Goal: Communication & Community: Share content

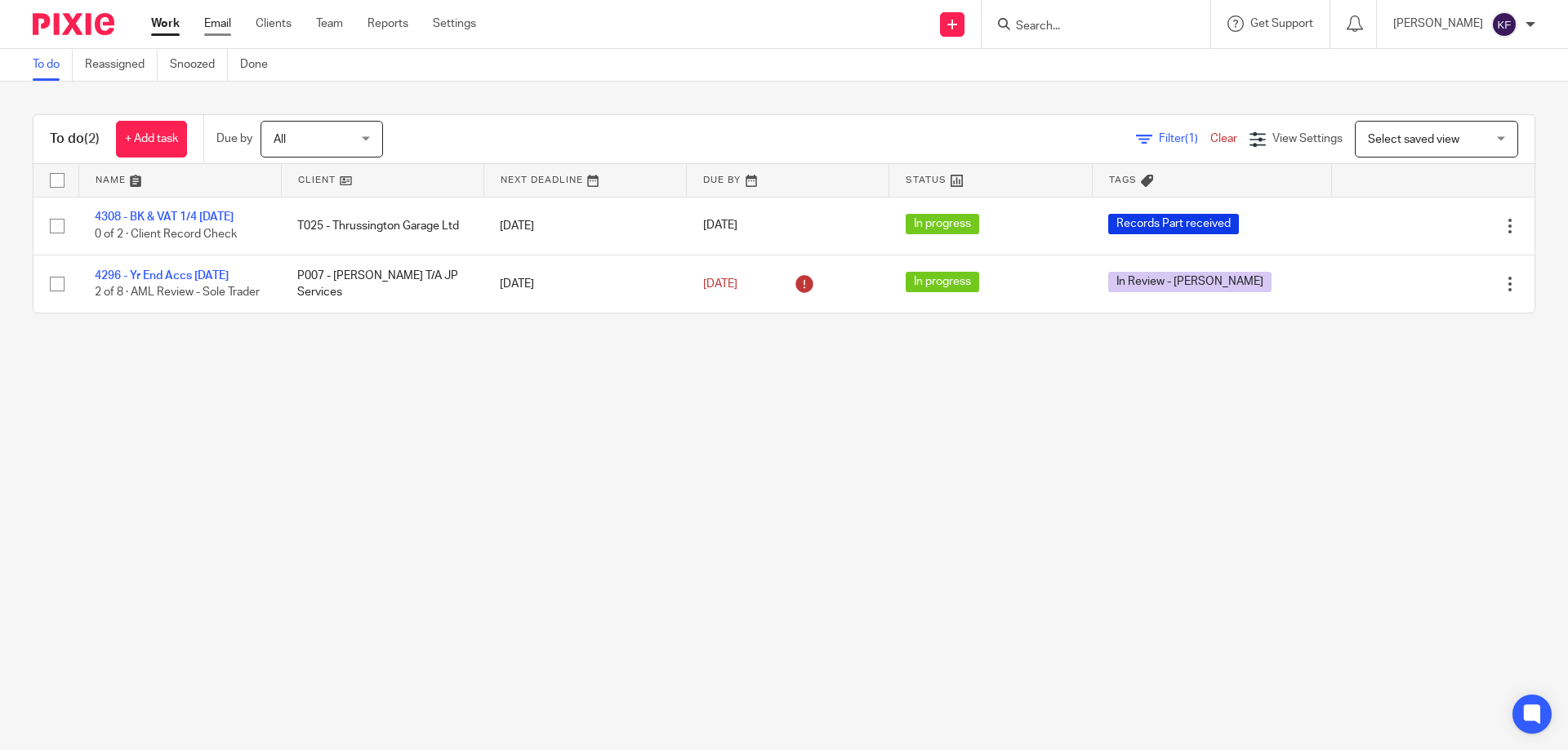
click at [229, 17] on link "Email" at bounding box center [218, 23] width 27 height 16
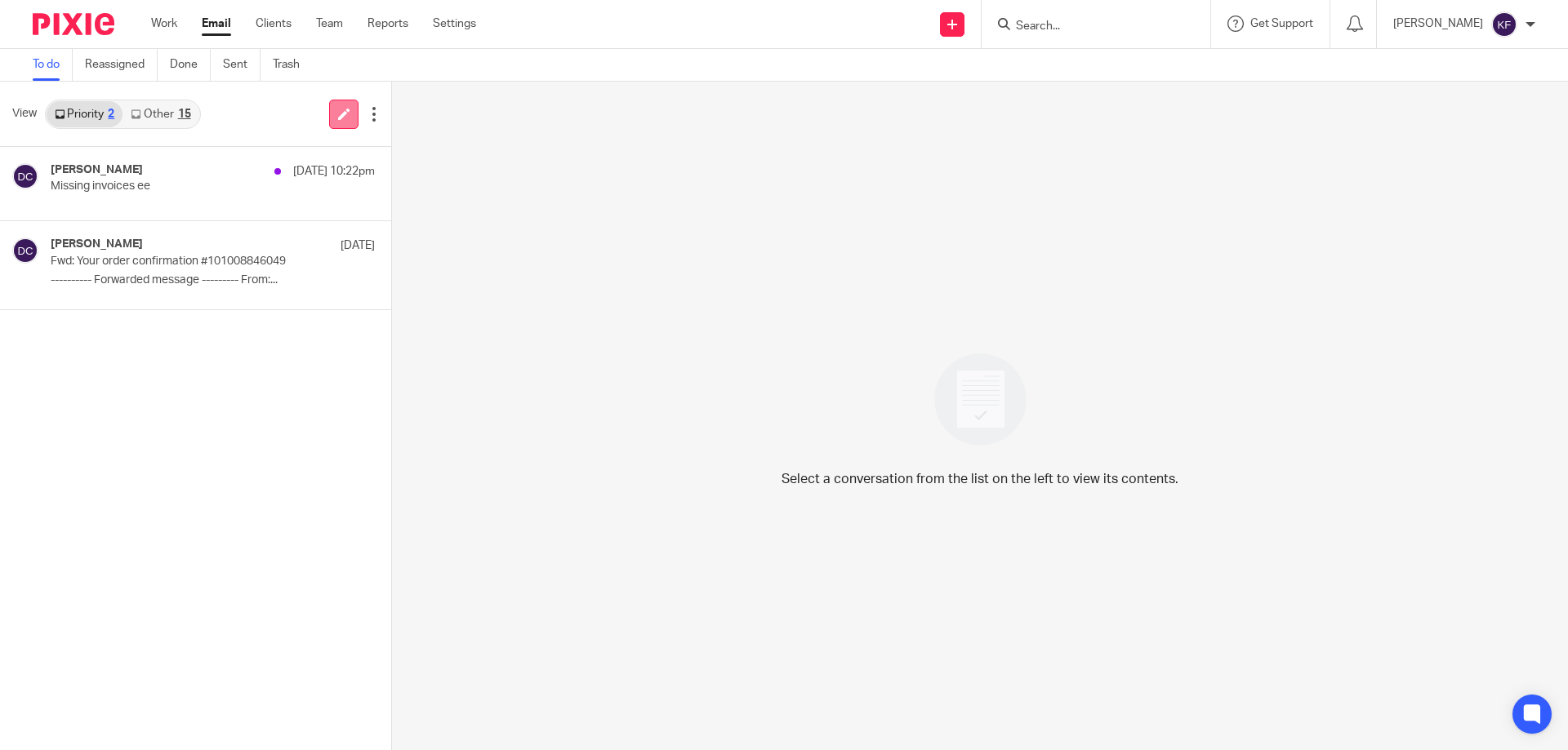
click at [352, 118] on link at bounding box center [343, 114] width 29 height 29
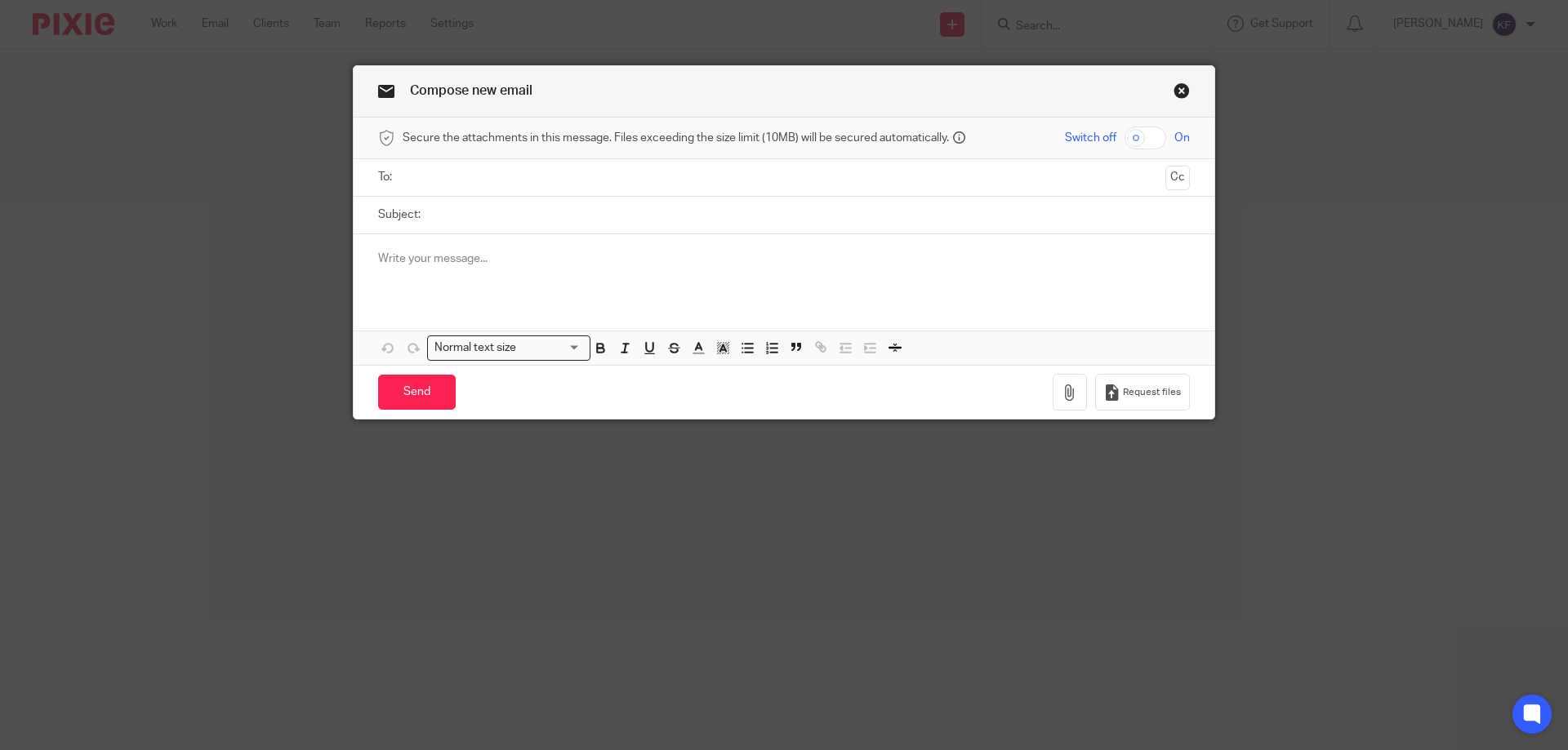
click at [623, 168] on ul at bounding box center [784, 177] width 761 height 27
click at [626, 181] on input "text" at bounding box center [783, 177] width 750 height 19
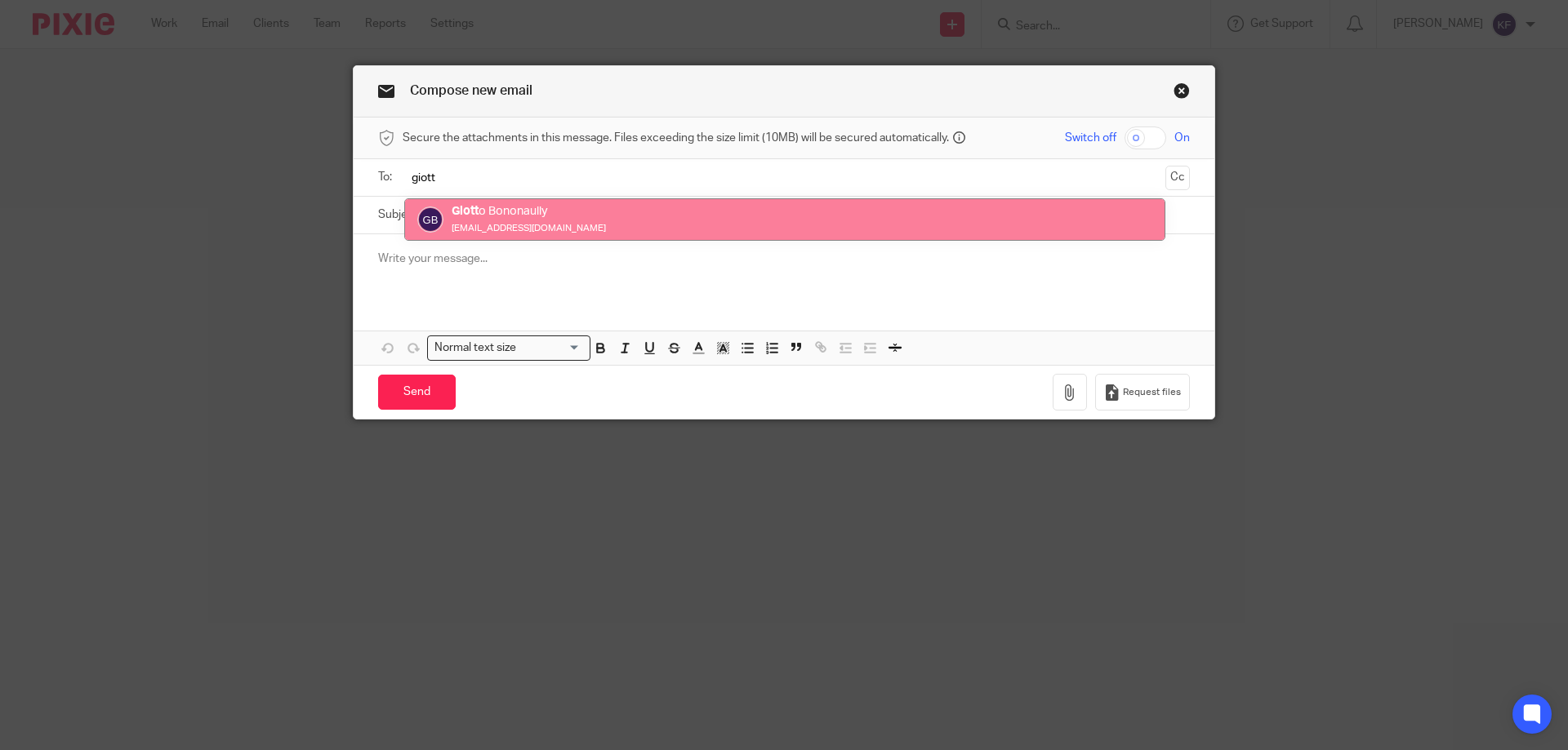
type input "giott"
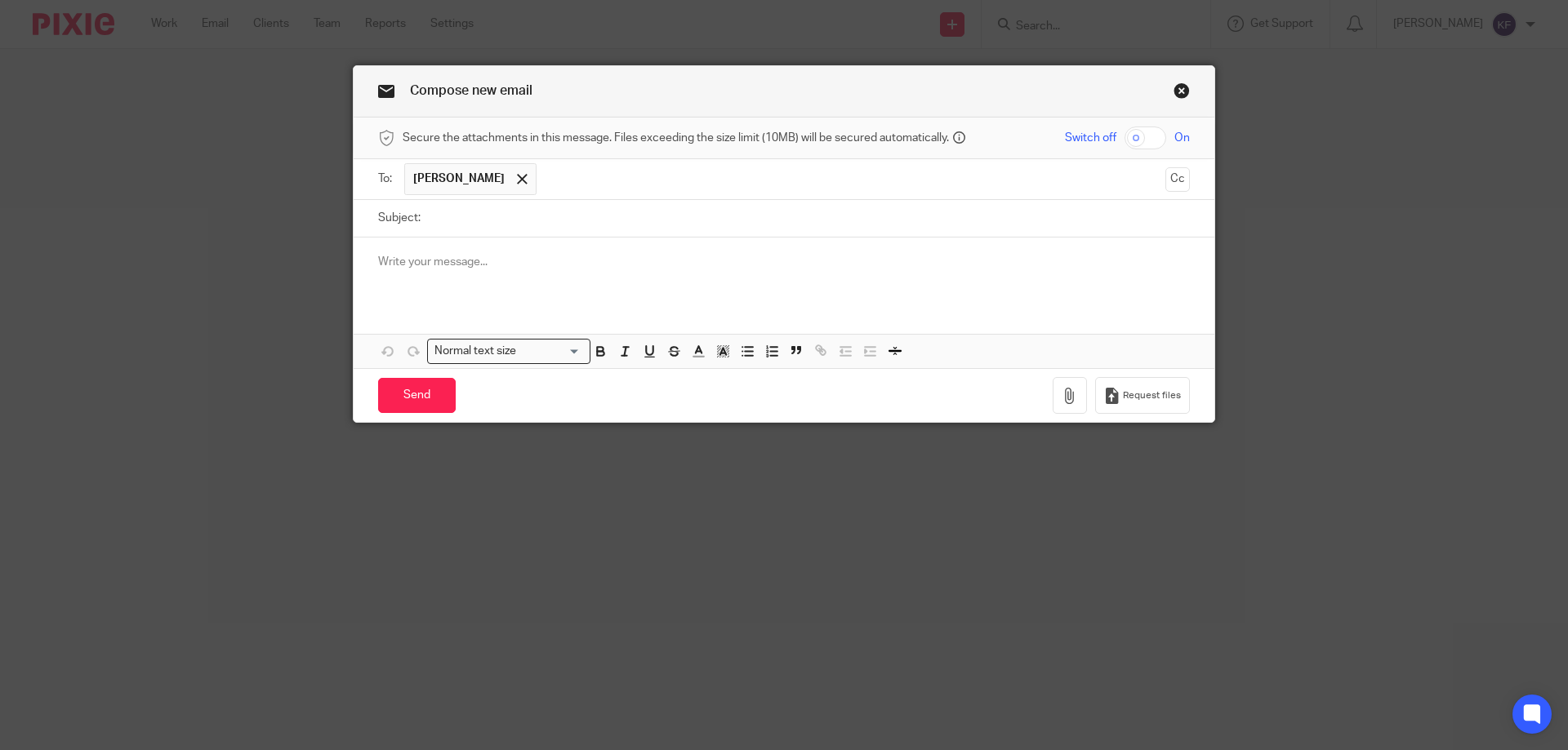
click at [557, 218] on input "Subject:" at bounding box center [809, 218] width 761 height 37
type input "Payroll"
click at [409, 256] on p "Morning" at bounding box center [784, 262] width 812 height 16
click at [429, 263] on p "Morning" at bounding box center [784, 262] width 812 height 16
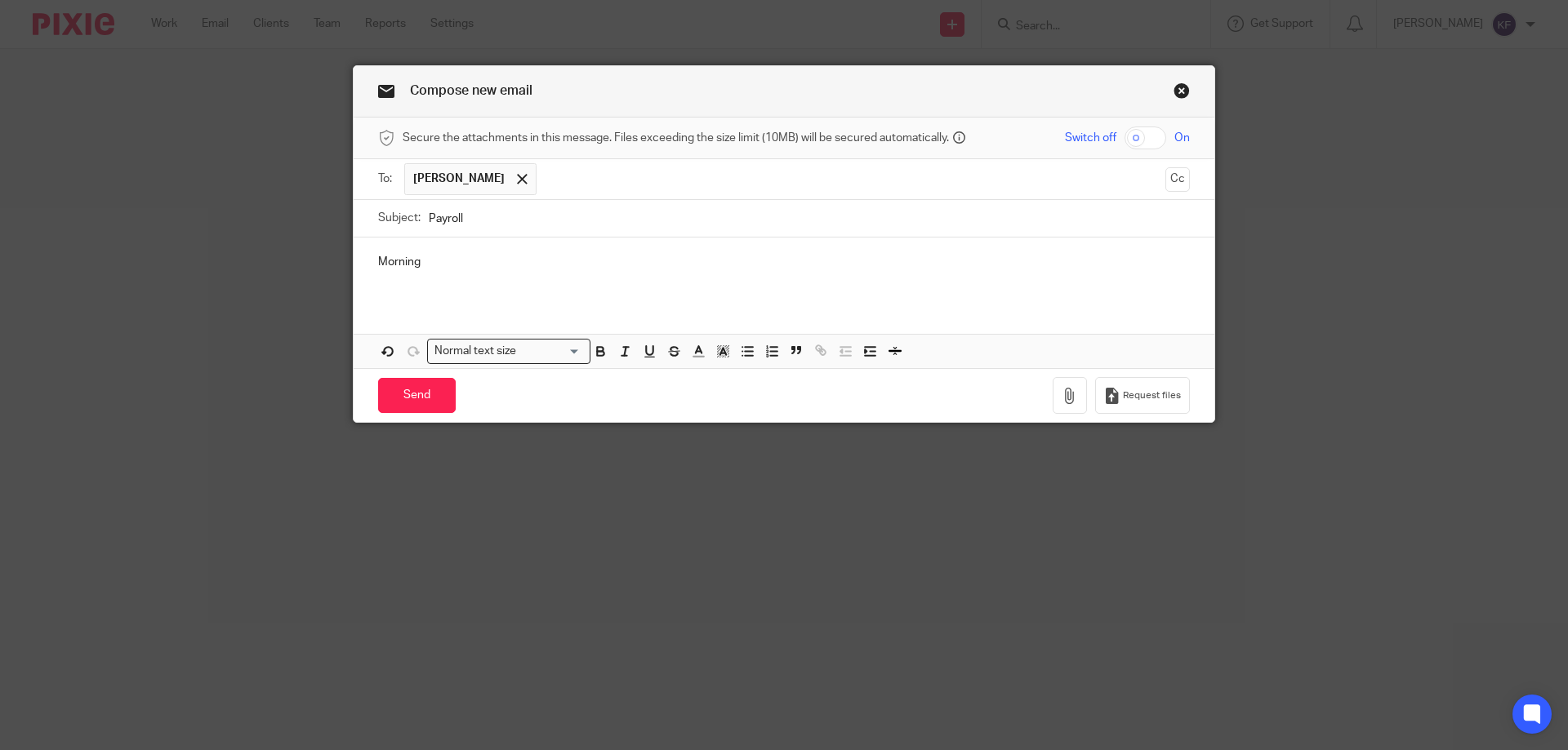
click at [429, 263] on p "Morning" at bounding box center [784, 262] width 812 height 16
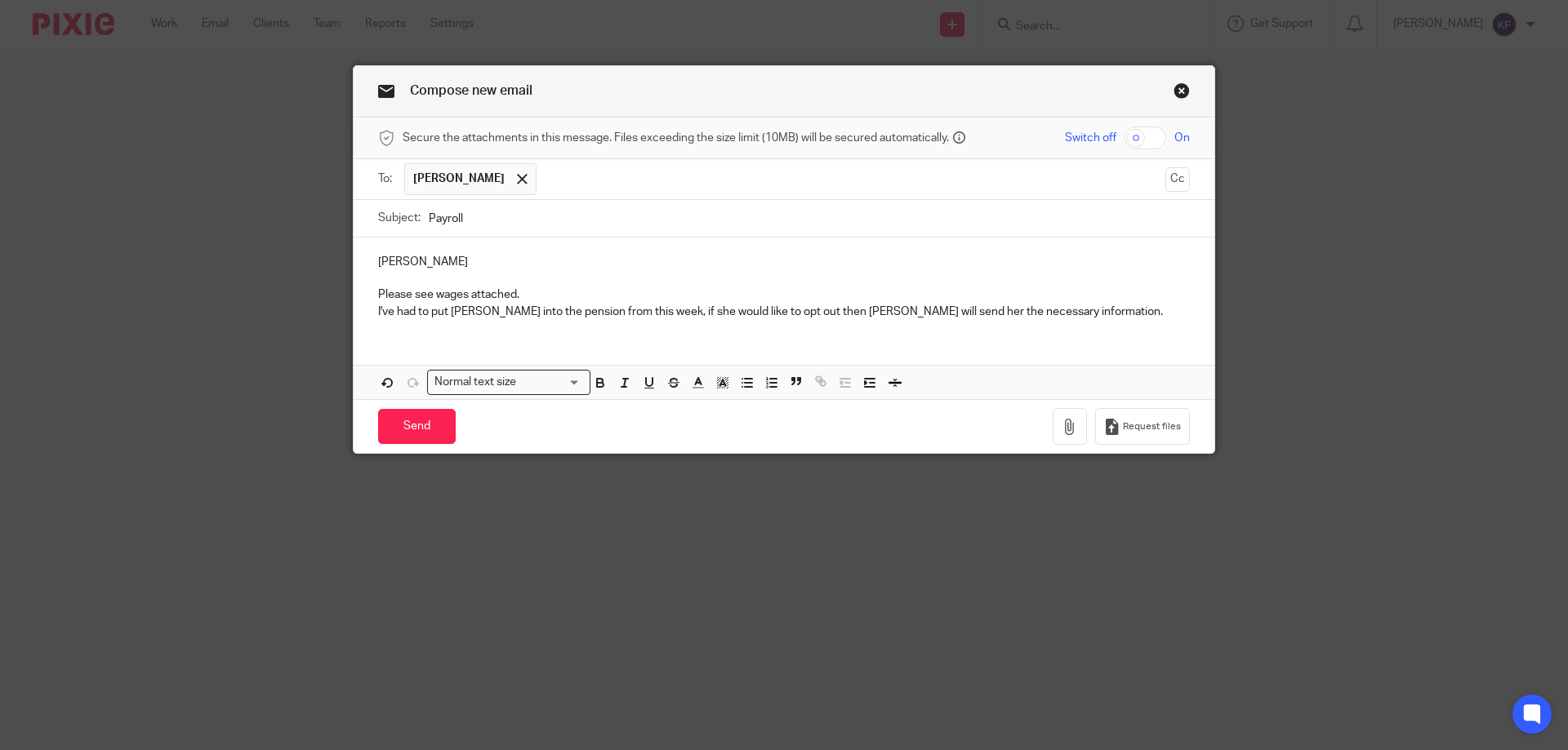
click at [742, 359] on div "Afternoon Giotto Please see wages attached. I've had to put Lauren into the pen…" at bounding box center [783, 317] width 861 height 161
click at [1143, 134] on input "checkbox" at bounding box center [1145, 138] width 42 height 23
checkbox input "true"
click at [1061, 428] on icon "button" at bounding box center [1069, 427] width 16 height 16
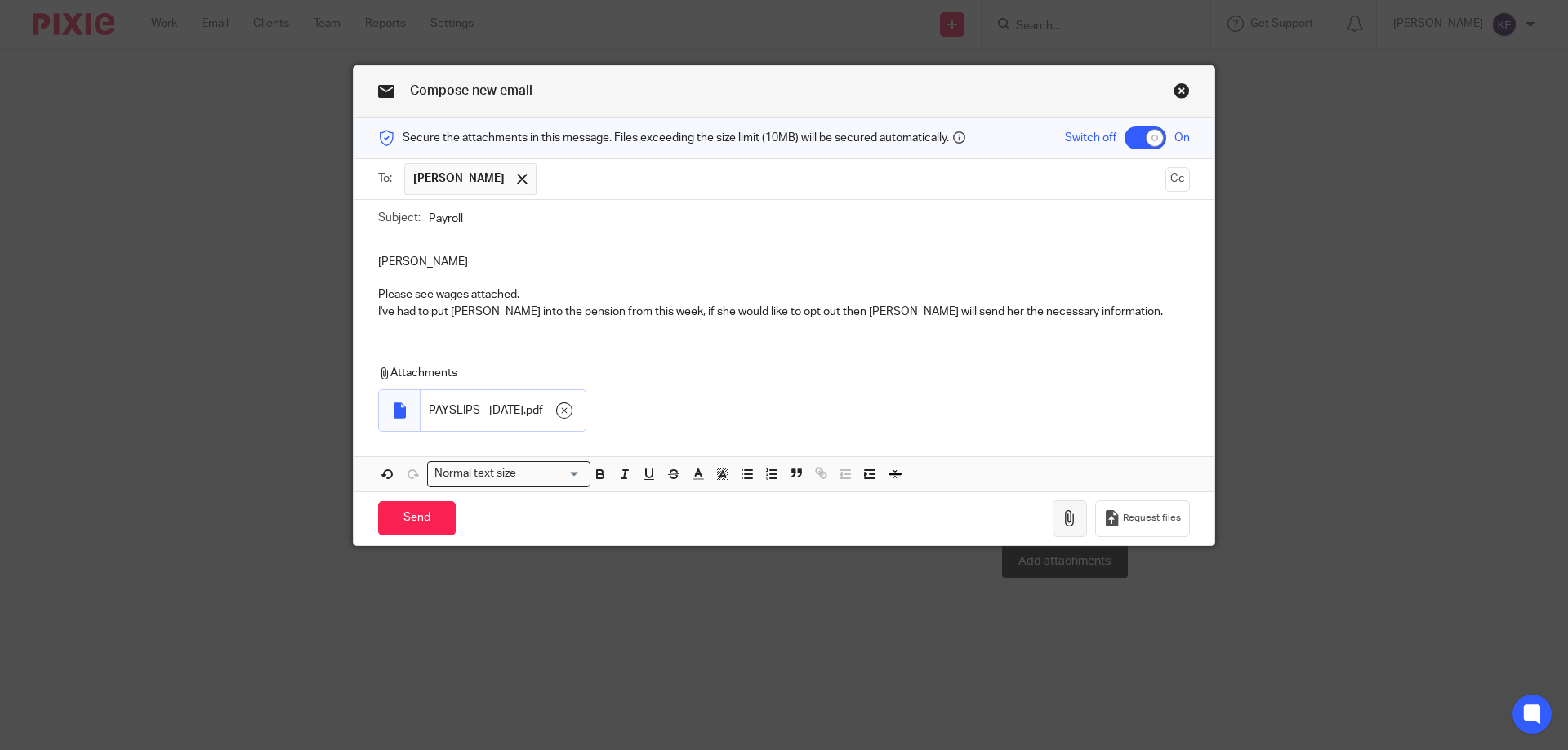
click at [1061, 526] on icon "button" at bounding box center [1069, 518] width 16 height 16
click at [941, 381] on p "Attachments" at bounding box center [772, 373] width 788 height 16
click at [413, 518] on input "Send" at bounding box center [417, 518] width 78 height 35
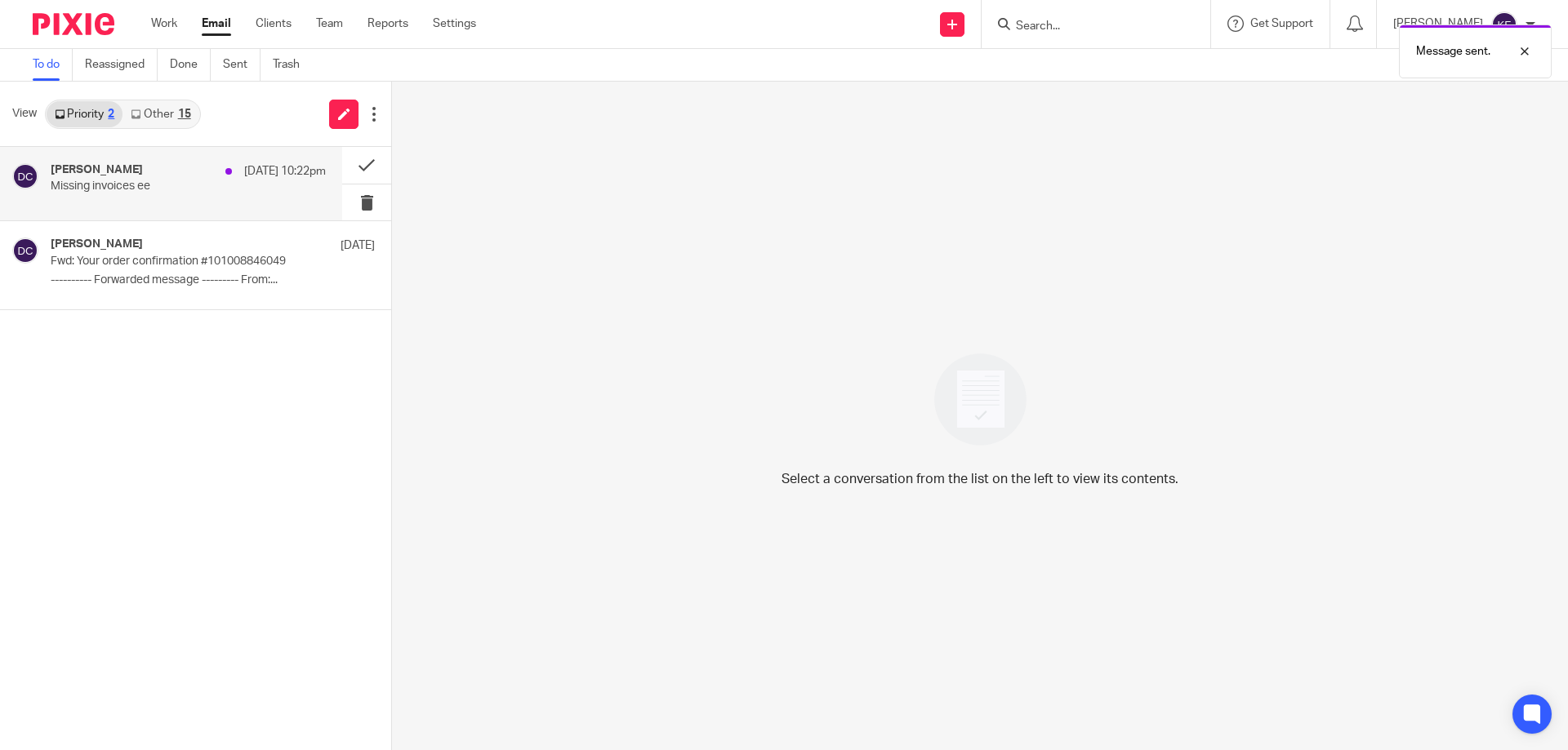
click at [224, 194] on p "Missing invoices ee" at bounding box center [161, 186] width 220 height 14
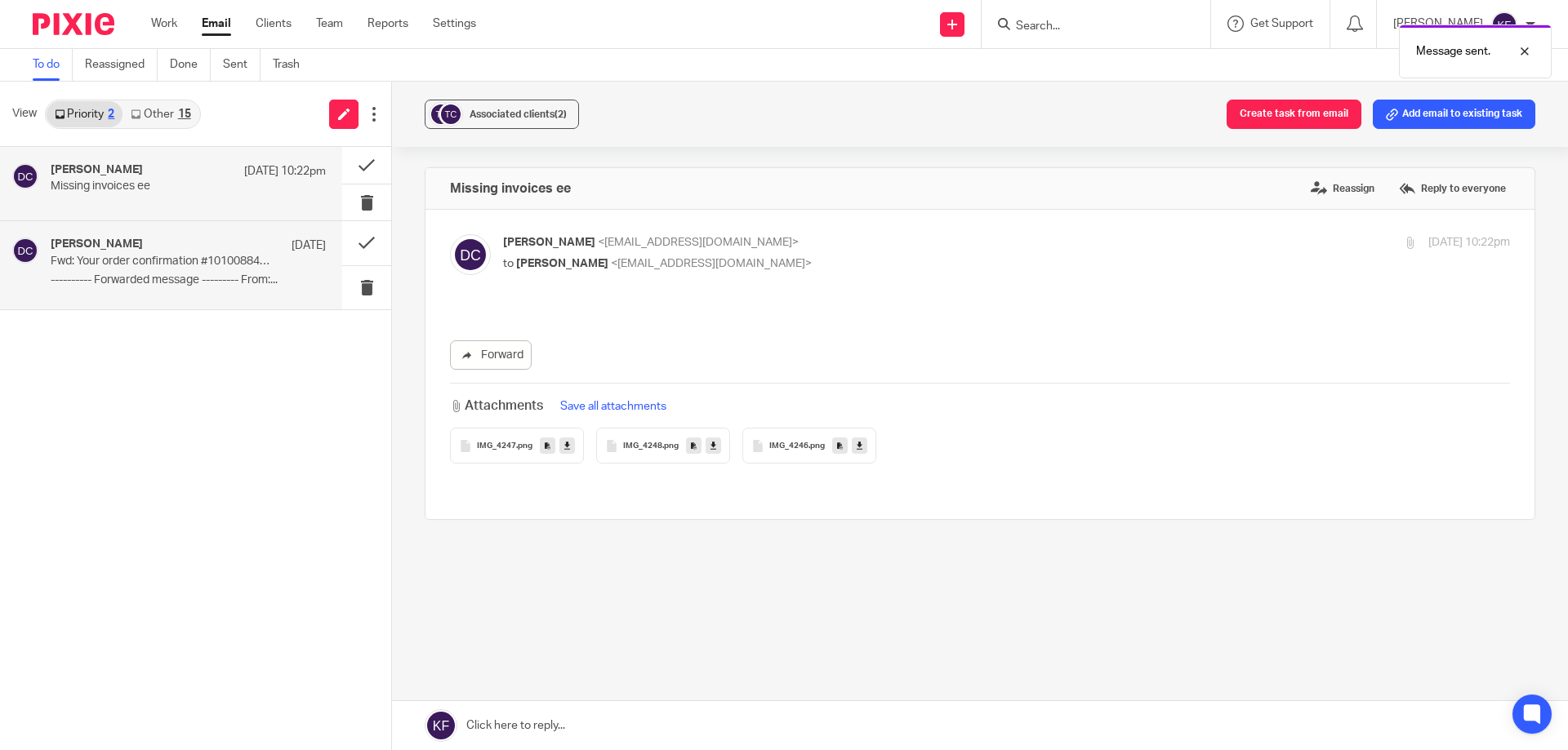
click at [314, 276] on p "---------- Forwarded message --------- From:..." at bounding box center [188, 281] width 276 height 14
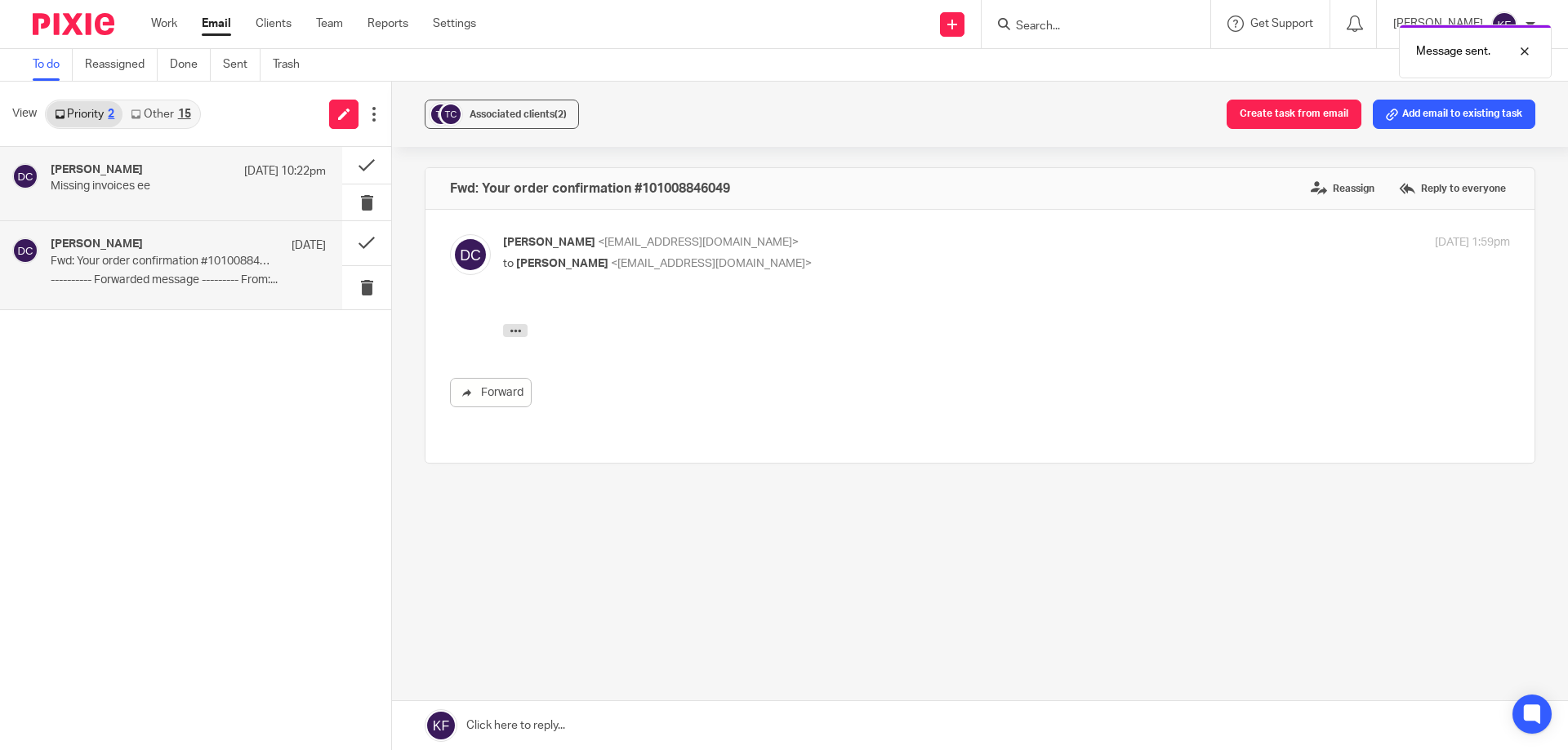
click at [236, 163] on div "11 Aug 10:22pm" at bounding box center [281, 171] width 90 height 16
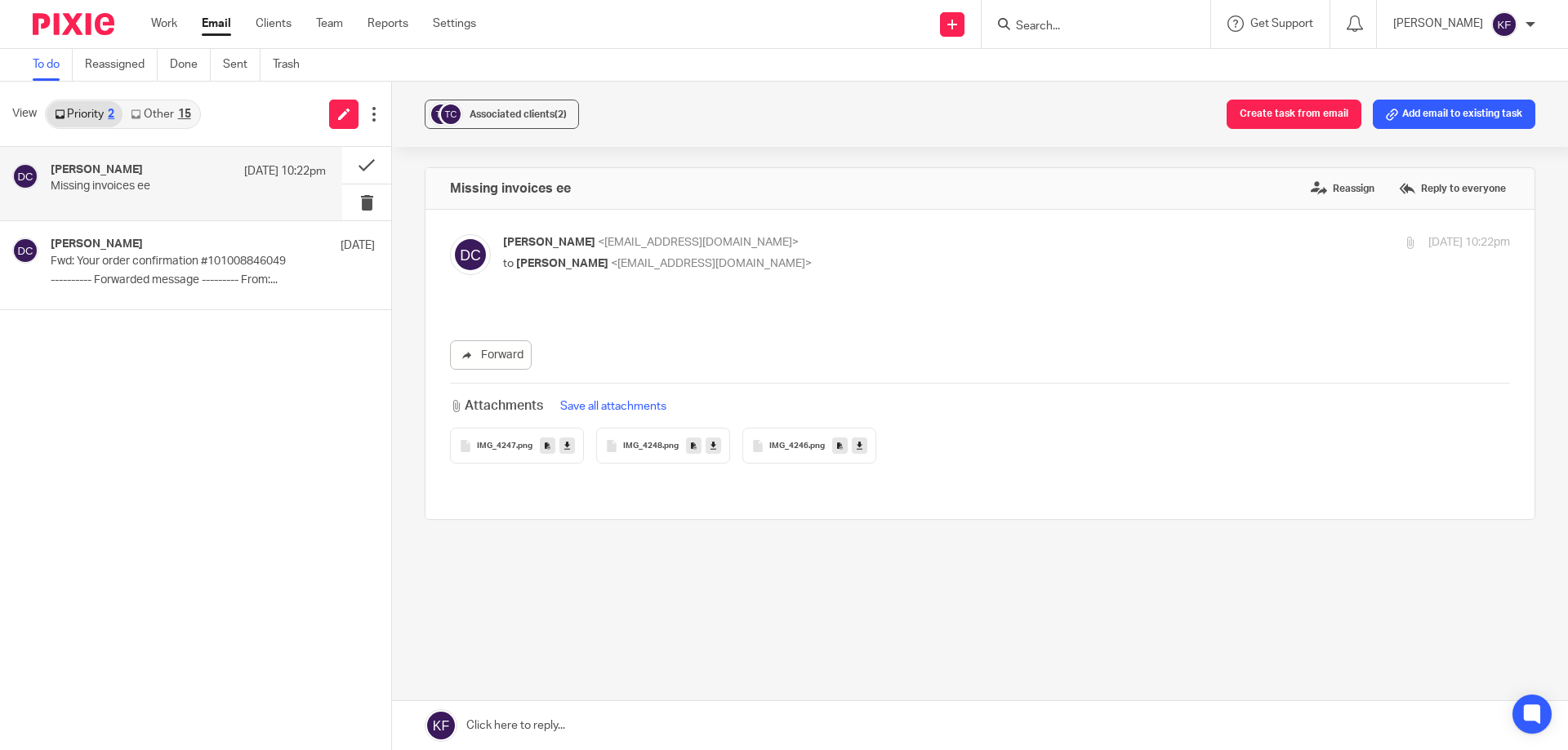
click at [161, 117] on link "Other 15" at bounding box center [160, 114] width 76 height 26
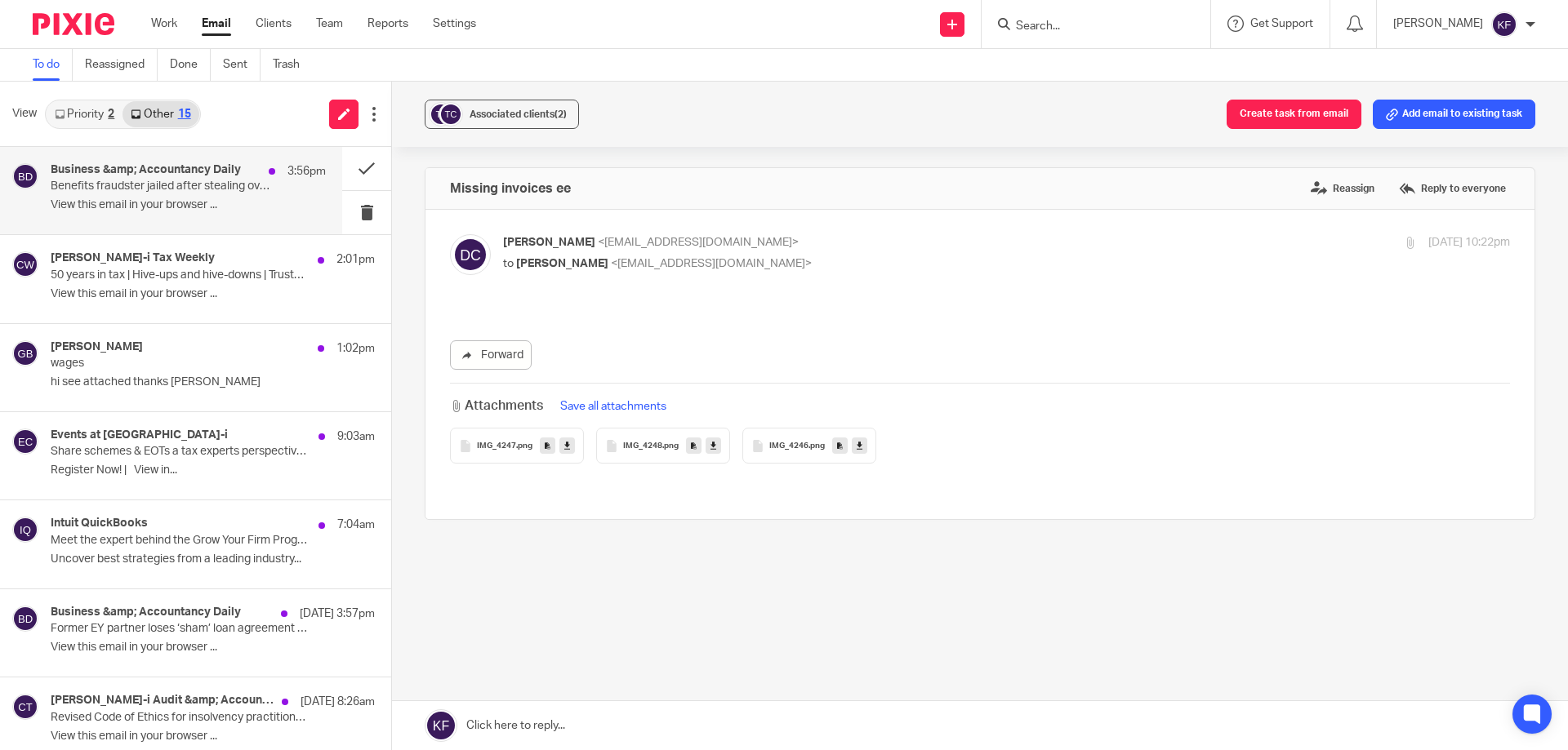
click at [163, 188] on p "Benefits fraudster jailed after stealing over £100k | MKS quits audit over cryp…" at bounding box center [161, 186] width 220 height 14
click at [157, 255] on h4 "Croner-i Tax Weekly" at bounding box center [133, 259] width 164 height 14
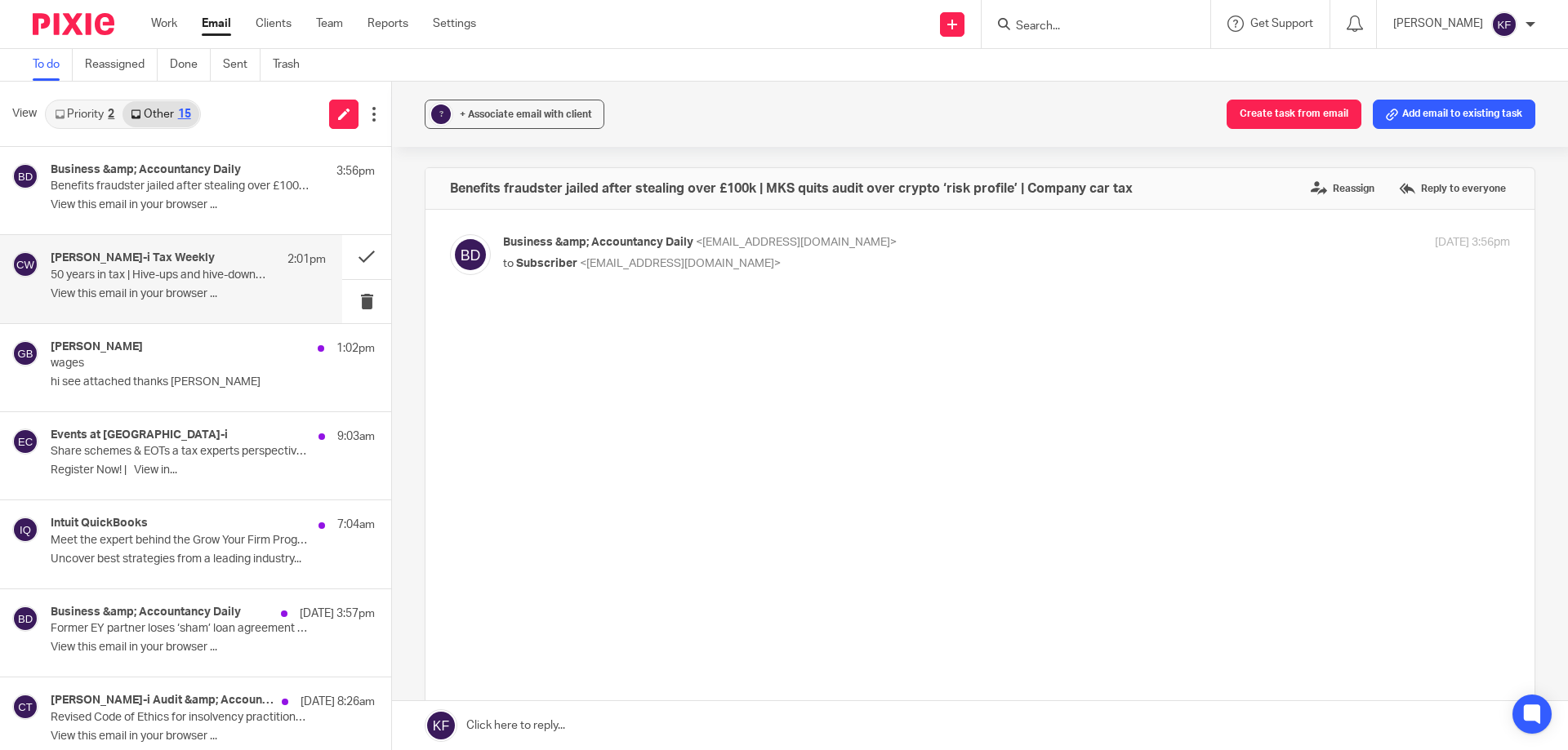
click at [103, 111] on link "Priority 2" at bounding box center [84, 114] width 76 height 26
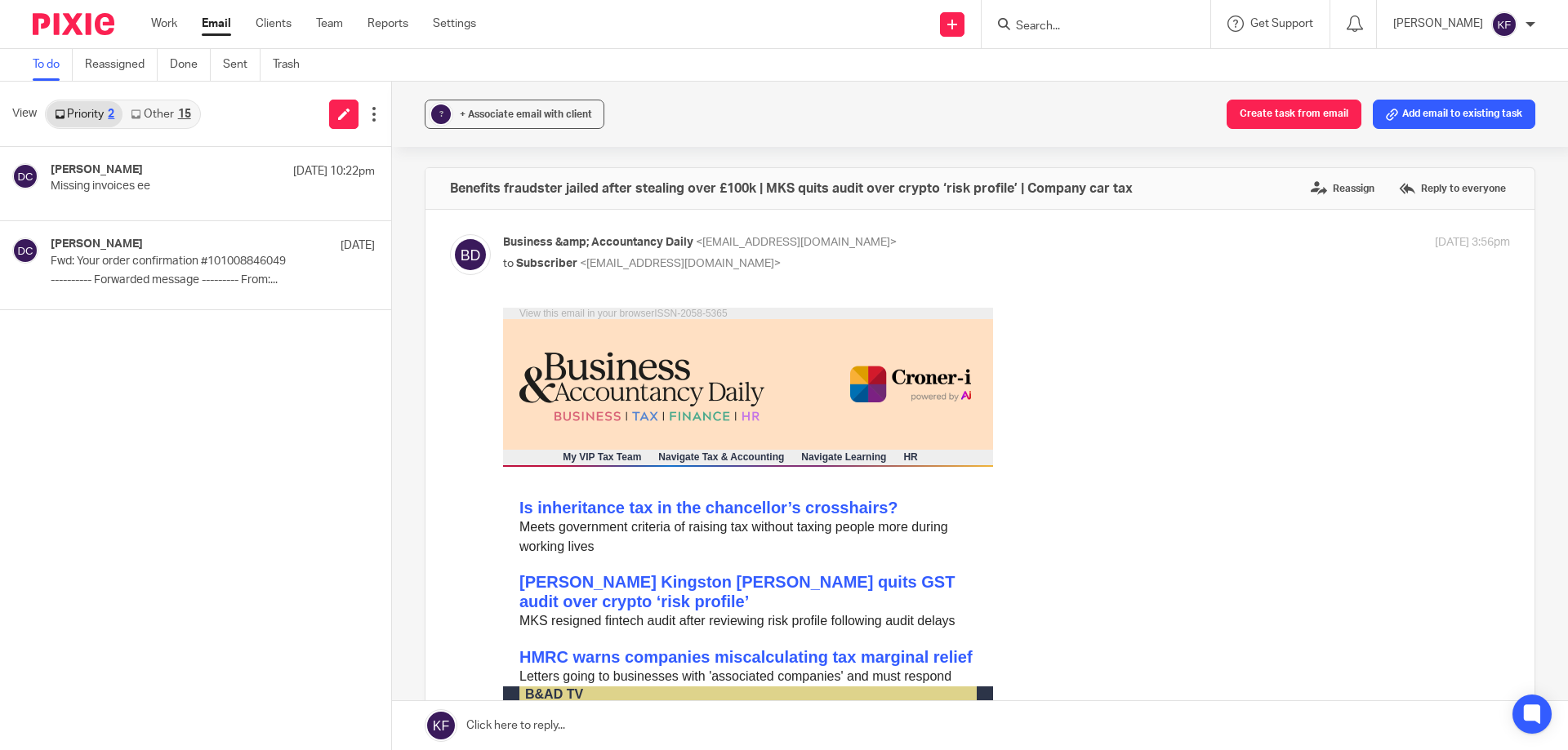
click at [83, 32] on img at bounding box center [74, 24] width 82 height 22
